Goal: Task Accomplishment & Management: Use online tool/utility

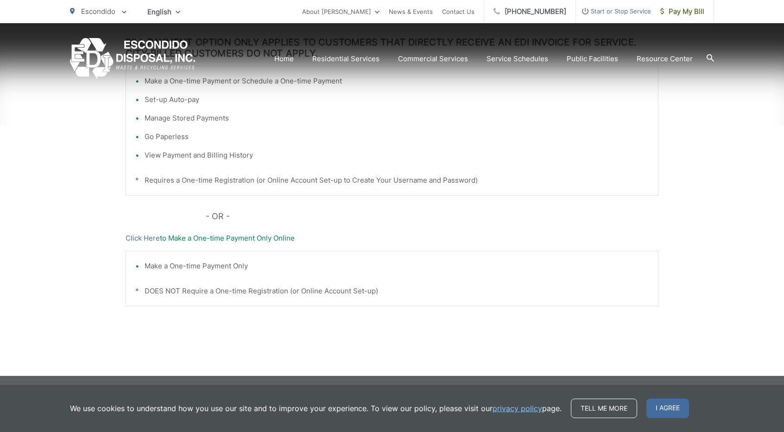
scroll to position [266, 0]
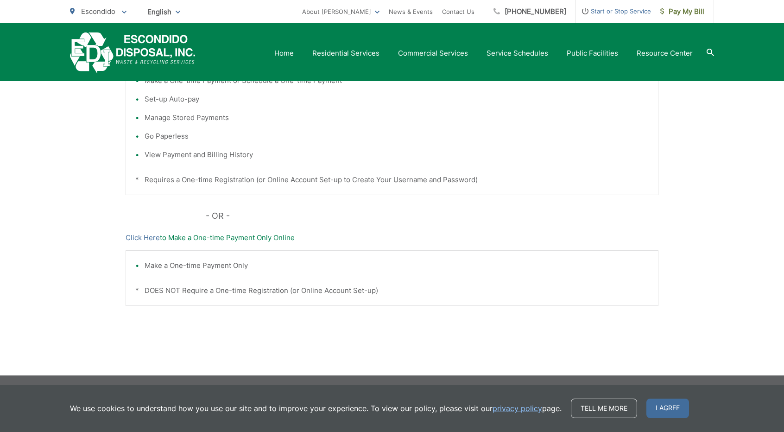
click at [125, 13] on icon at bounding box center [124, 12] width 5 height 3
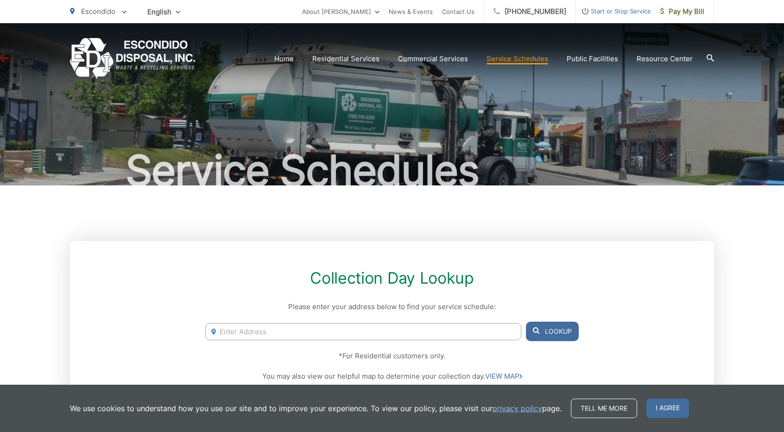
click at [372, 327] on input "Enter Address" at bounding box center [363, 331] width 316 height 17
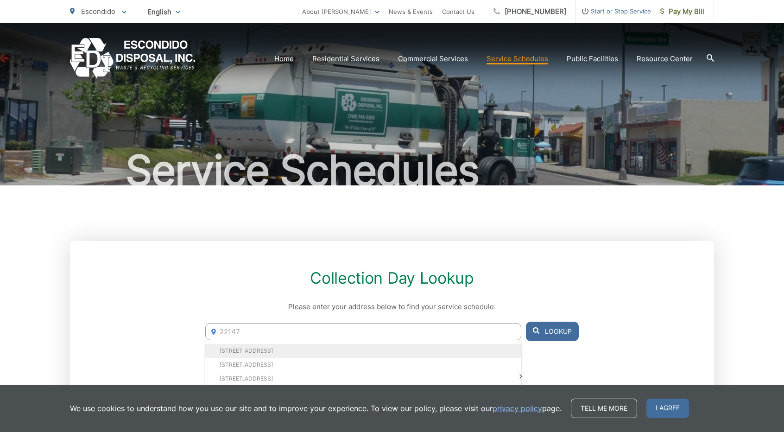
click at [311, 354] on li "[STREET_ADDRESS]" at bounding box center [363, 351] width 316 height 14
type input "22147 Long Trot Dr, Escondido, CA, 92029"
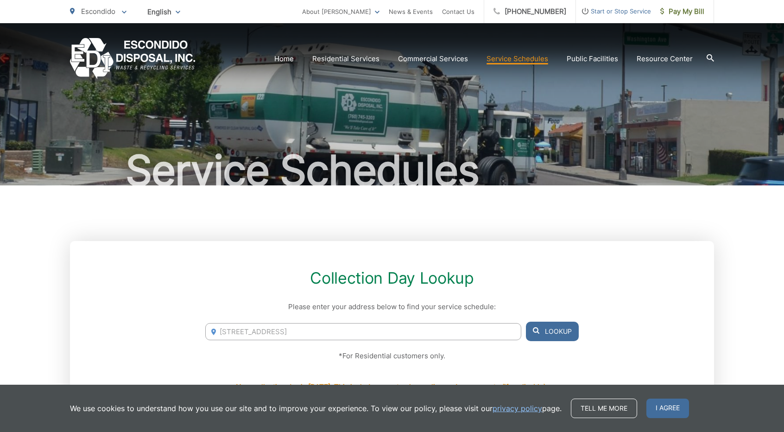
click at [548, 329] on button "Lookup" at bounding box center [552, 331] width 53 height 19
click at [681, 14] on span "Pay My Bill" at bounding box center [682, 11] width 44 height 11
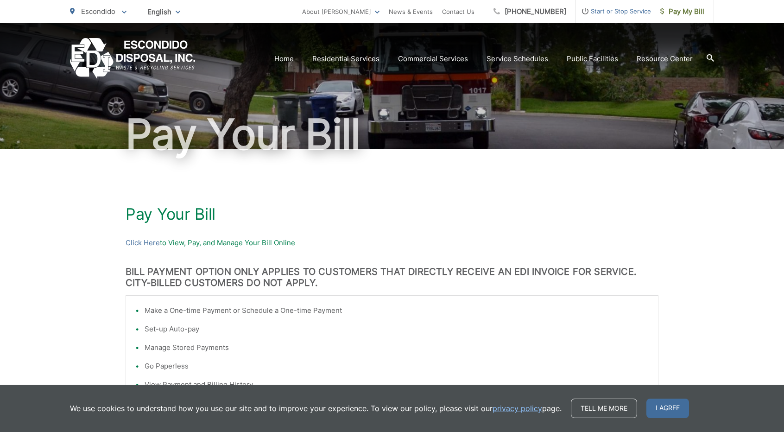
scroll to position [36, 0]
click at [147, 241] on link "Click Here" at bounding box center [143, 243] width 34 height 11
